Goal: Understand process/instructions

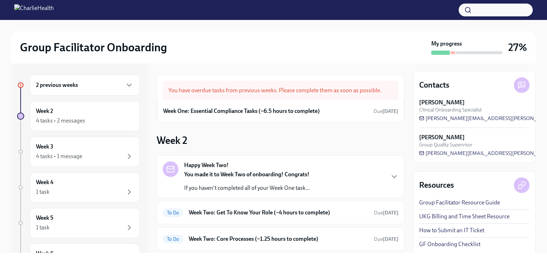
scroll to position [4, 0]
click at [476, 115] on span "[PERSON_NAME][EMAIL_ADDRESS][PERSON_NAME][DOMAIN_NAME]" at bounding box center [508, 117] width 178 height 7
drag, startPoint x: 517, startPoint y: 119, endPoint x: 472, endPoint y: 119, distance: 45.6
click at [472, 119] on div "[PERSON_NAME] Clinical Onboarding Specialist [PERSON_NAME][EMAIL_ADDRESS][PERSO…" at bounding box center [474, 109] width 110 height 23
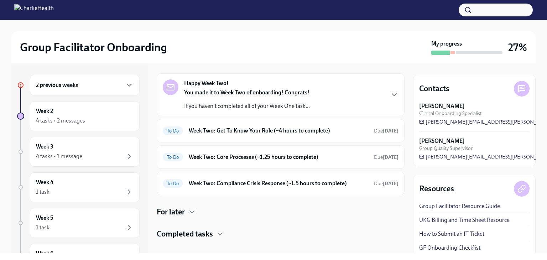
scroll to position [90, 0]
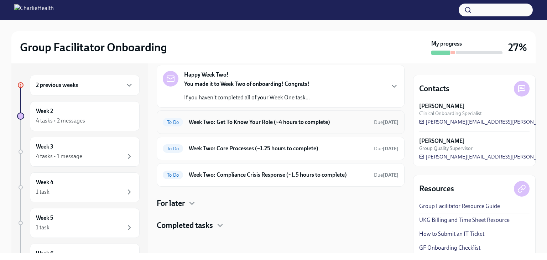
click at [172, 123] on span "To Do" at bounding box center [173, 122] width 20 height 5
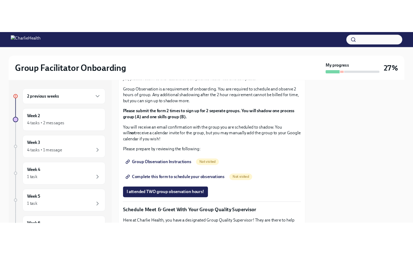
scroll to position [385, 0]
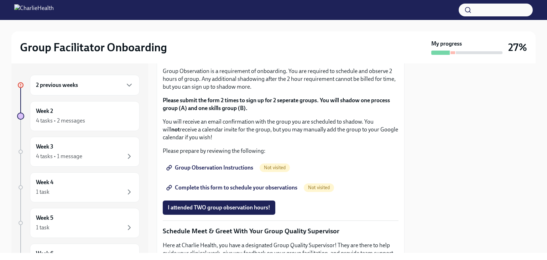
click at [478, 8] on button "button" at bounding box center [496, 10] width 74 height 13
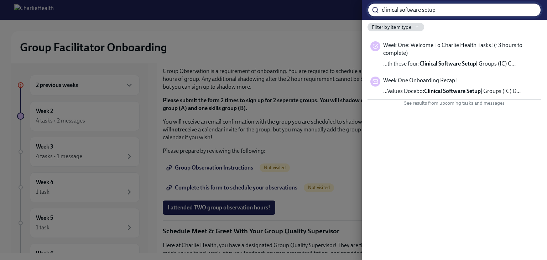
type input "clinical software setup"
drag, startPoint x: 473, startPoint y: 11, endPoint x: 380, endPoint y: 17, distance: 93.2
click at [380, 17] on div "clinical software setup ​" at bounding box center [454, 10] width 185 height 20
